Goal: Task Accomplishment & Management: Manage account settings

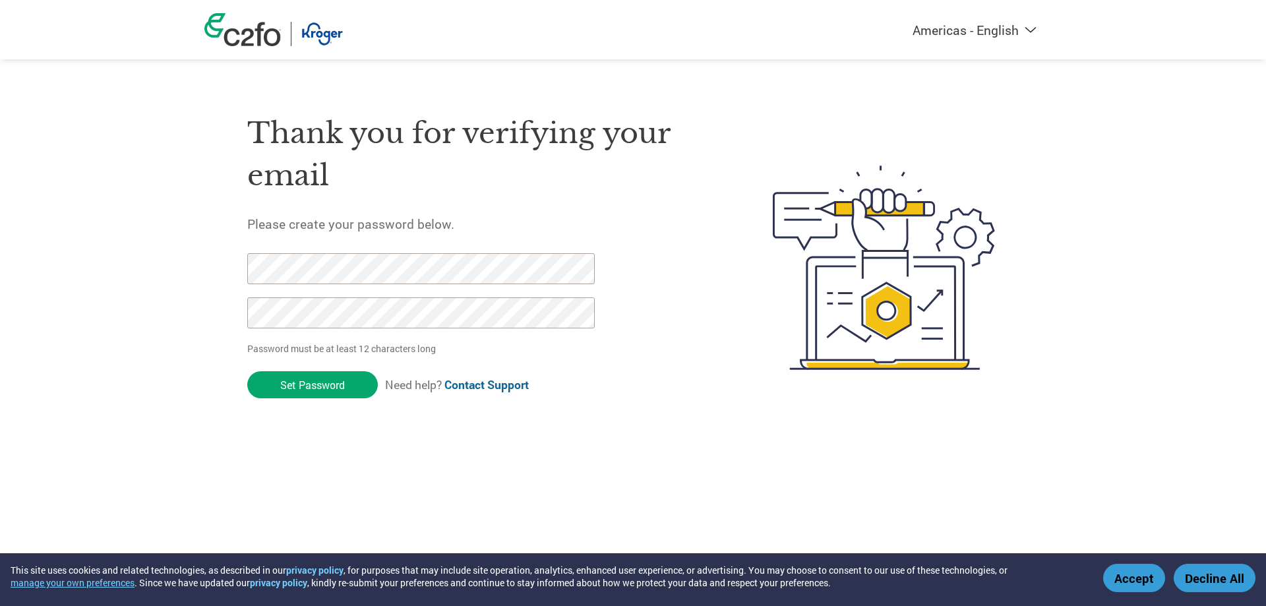
click at [287, 399] on form "Password must be at least 12 characters long Set Password Need help? Contact Su…" at bounding box center [432, 329] width 370 height 152
drag, startPoint x: 290, startPoint y: 388, endPoint x: 279, endPoint y: 388, distance: 11.2
click at [287, 388] on input "Set Password" at bounding box center [312, 384] width 131 height 27
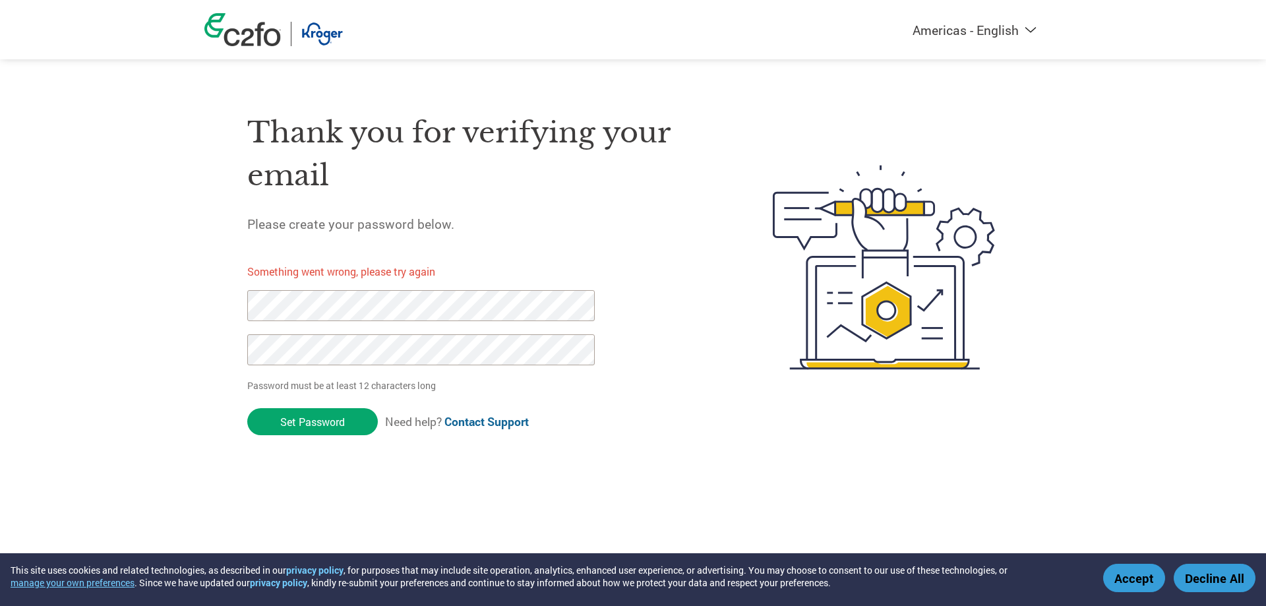
click at [20, 302] on div "Americas - English Américas - Español [GEOGRAPHIC_DATA] - Português Amériques -…" at bounding box center [633, 214] width 1266 height 429
click at [283, 415] on input "Set Password" at bounding box center [312, 421] width 131 height 27
click at [680, 368] on div "Thank you for verifying your email Please create your password below. Something…" at bounding box center [478, 267] width 463 height 350
click at [157, 298] on div "Americas - English Américas - Español [GEOGRAPHIC_DATA] - Português Amériques -…" at bounding box center [633, 214] width 1266 height 429
click at [39, 326] on div "Americas - English Américas - Español [GEOGRAPHIC_DATA] - Português Amériques -…" at bounding box center [633, 214] width 1266 height 429
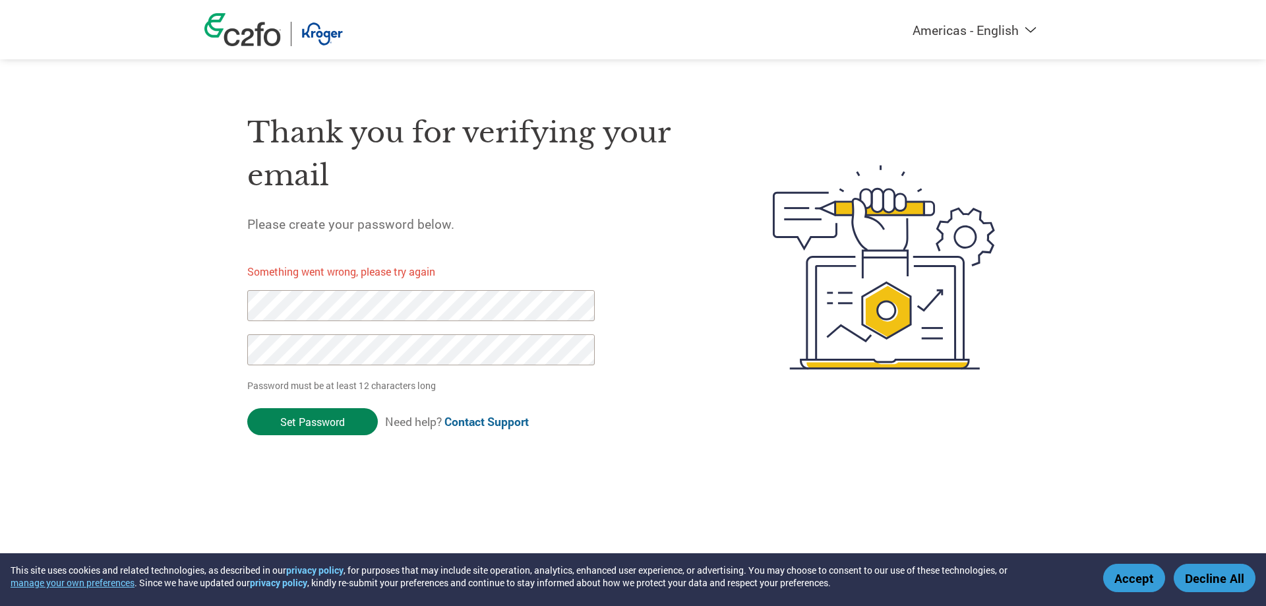
click at [278, 422] on input "Set Password" at bounding box center [312, 421] width 131 height 27
